Goal: Check status: Check status

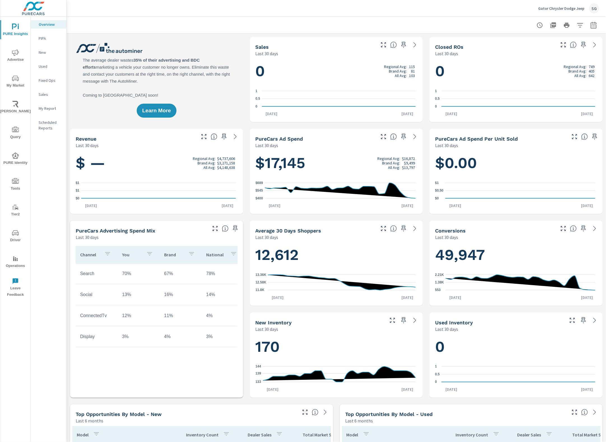
click at [13, 232] on icon "nav menu" at bounding box center [15, 232] width 7 height 5
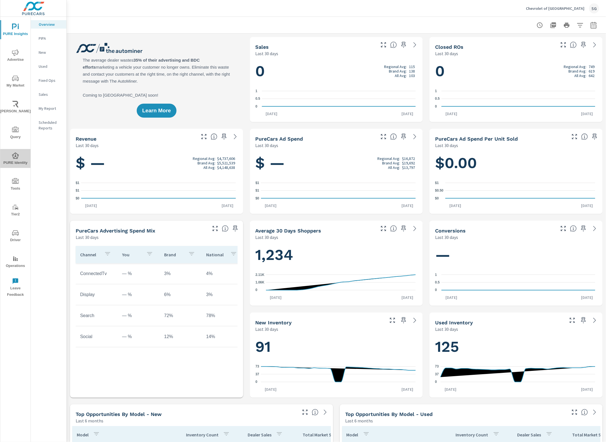
click at [13, 154] on icon "nav menu" at bounding box center [15, 155] width 7 height 7
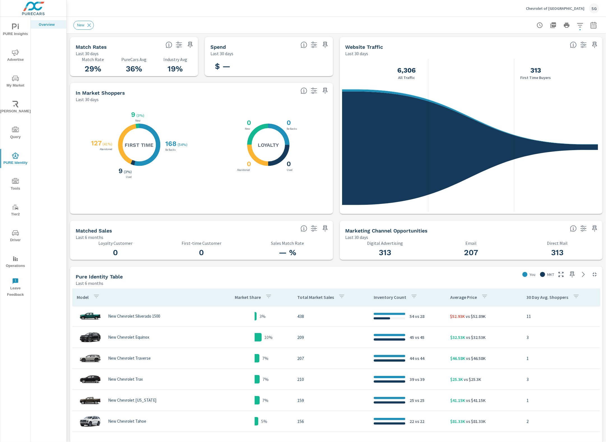
click at [585, 31] on div "New" at bounding box center [336, 25] width 526 height 17
click at [588, 29] on button "button" at bounding box center [593, 25] width 11 height 11
click at [552, 51] on select "Custom [DATE] Last week Last 7 days Last 14 days Last 30 days Last 45 days Last…" at bounding box center [544, 48] width 56 height 11
click at [516, 43] on select "Custom [DATE] Last week Last 7 days Last 14 days Last 30 days Last 45 days Last…" at bounding box center [544, 48] width 56 height 11
select select "Last 7 days"
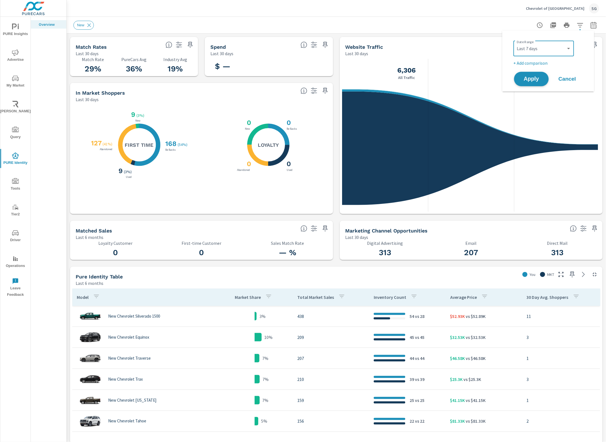
click at [526, 78] on span "Apply" at bounding box center [531, 78] width 23 height 5
